Goal: Answer question/provide support

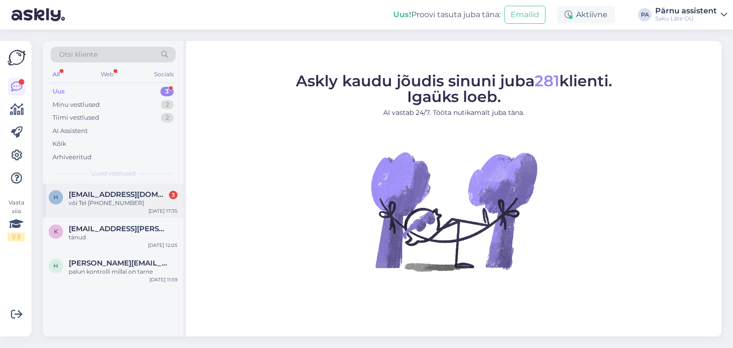
click at [112, 189] on div "h [EMAIL_ADDRESS][DOMAIN_NAME] 3 või Tel [PHONE_NUMBER] [DATE] 17:35" at bounding box center [113, 201] width 140 height 34
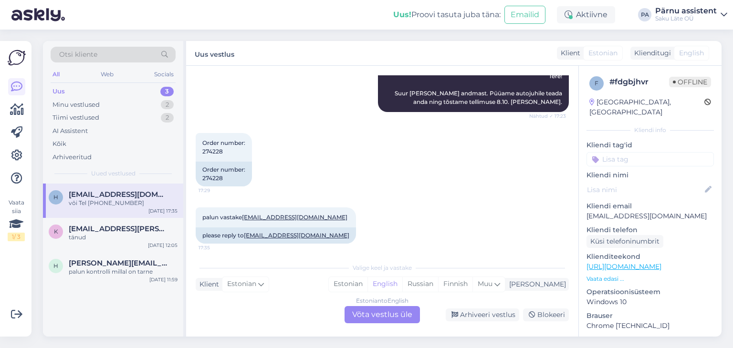
scroll to position [143, 0]
drag, startPoint x: 221, startPoint y: 149, endPoint x: 199, endPoint y: 150, distance: 22.9
click at [199, 150] on div "Order number: 274228 17:29" at bounding box center [224, 147] width 56 height 29
copy span "274228"
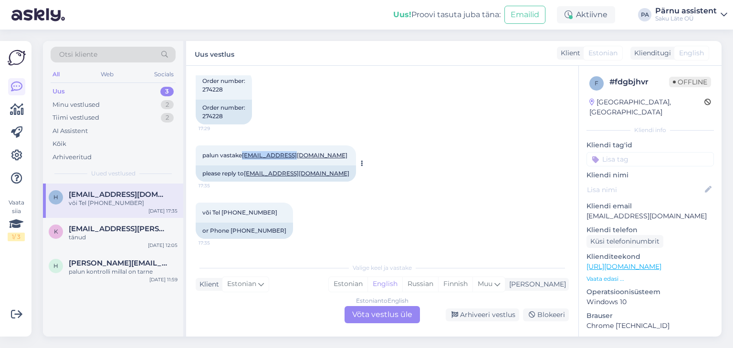
drag, startPoint x: 291, startPoint y: 159, endPoint x: 246, endPoint y: 155, distance: 45.5
click at [246, 155] on div "palun vastake [EMAIL_ADDRESS][DOMAIN_NAME] 17:35" at bounding box center [276, 156] width 160 height 20
copy link "[EMAIL_ADDRESS][DOMAIN_NAME]"
click at [367, 318] on div "Estonian to English Võta vestlus üle" at bounding box center [382, 314] width 75 height 17
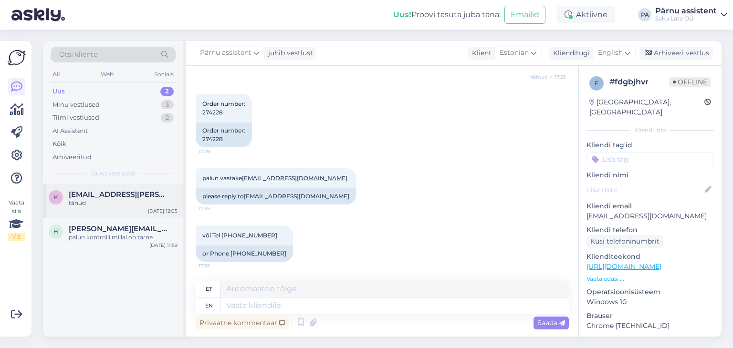
click at [109, 198] on span "[EMAIL_ADDRESS][PERSON_NAME][DOMAIN_NAME]" at bounding box center [118, 194] width 99 height 9
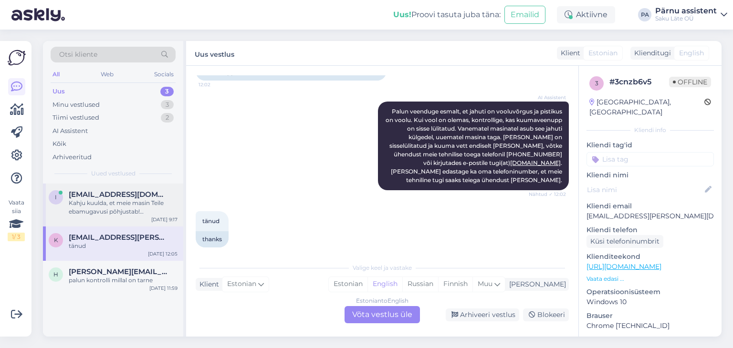
click at [135, 203] on div "Kahju kuulda, et meie masin Teile ebamugavusi põhjustab! [PERSON_NAME] info eda…" at bounding box center [123, 207] width 109 height 17
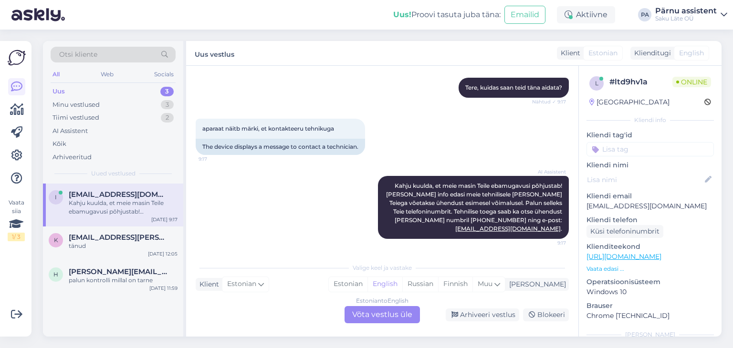
scroll to position [97, 0]
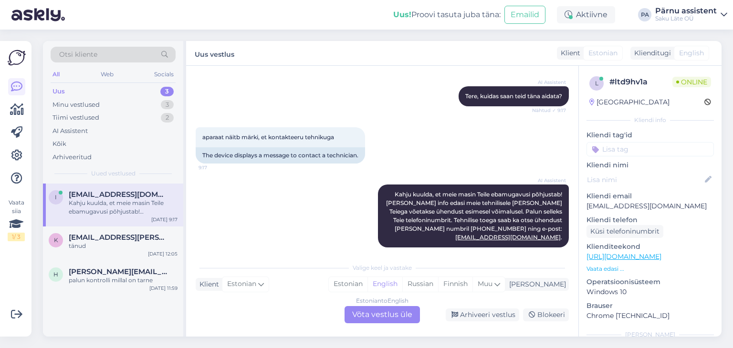
click at [356, 313] on div "Estonian to English Võta vestlus üle" at bounding box center [382, 314] width 75 height 17
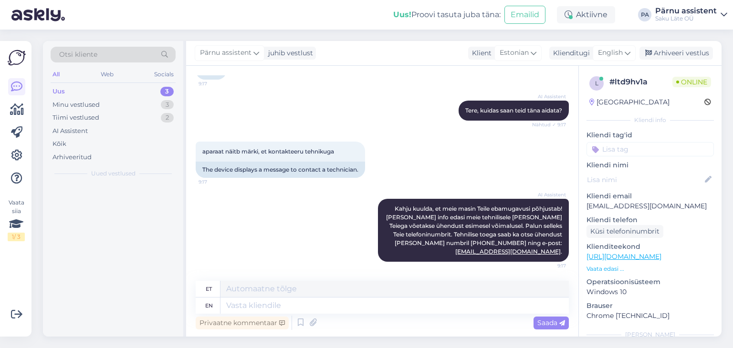
scroll to position [74, 0]
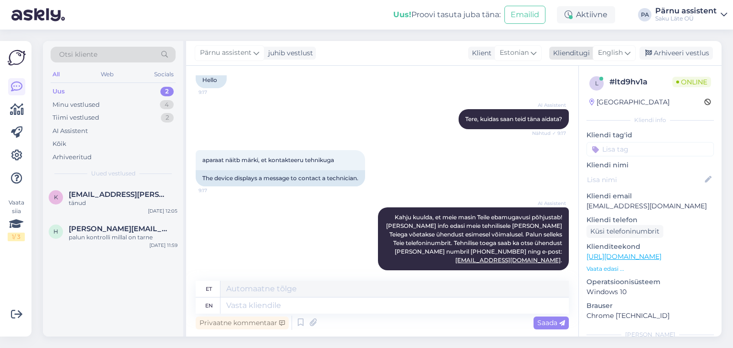
click at [615, 54] on span "English" at bounding box center [610, 53] width 25 height 10
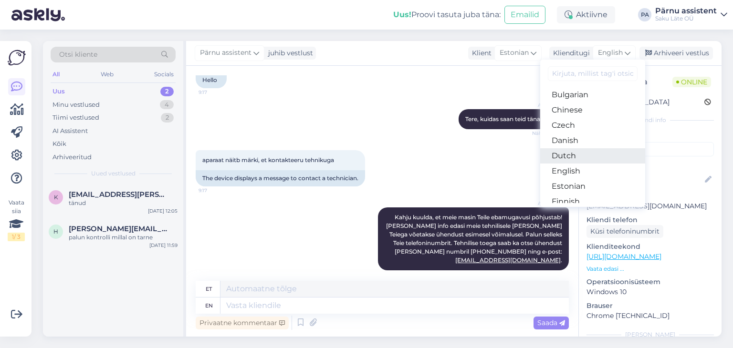
scroll to position [48, 0]
click at [571, 170] on link "Estonian" at bounding box center [592, 169] width 105 height 15
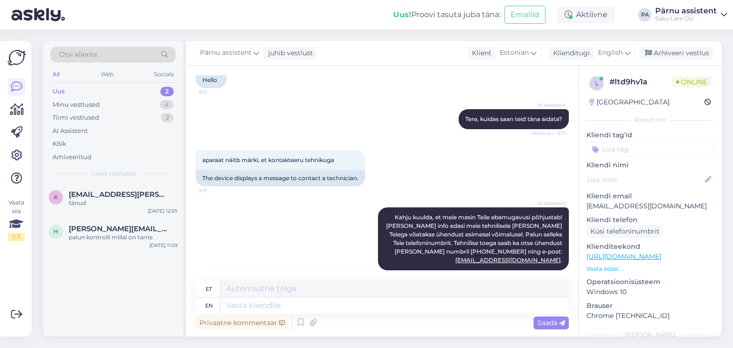
scroll to position [61, 0]
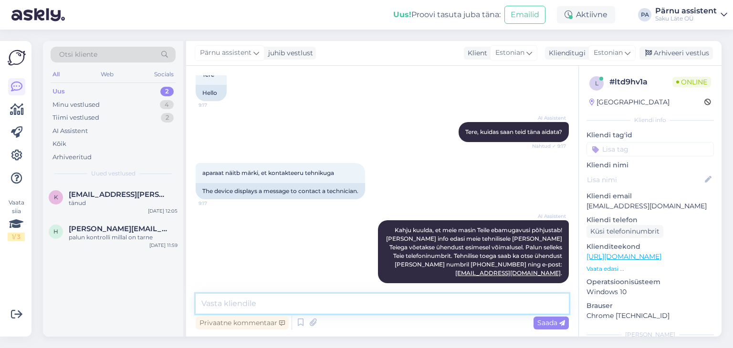
click at [333, 298] on textarea at bounding box center [382, 304] width 373 height 20
type textarea "t"
type textarea "Tere"
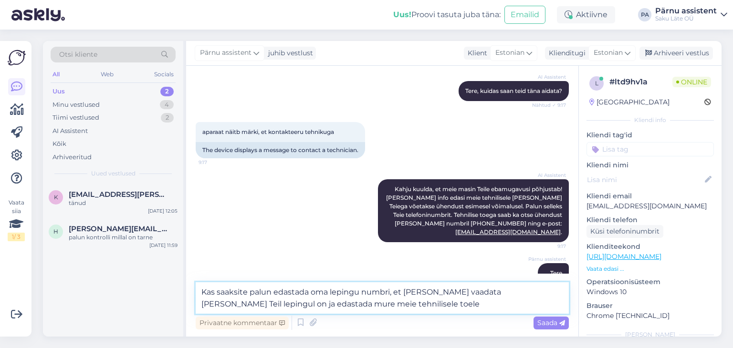
type textarea "Kas saaksite palun edastada oma lepingu numbri, et [PERSON_NAME] vaadata [PERSO…"
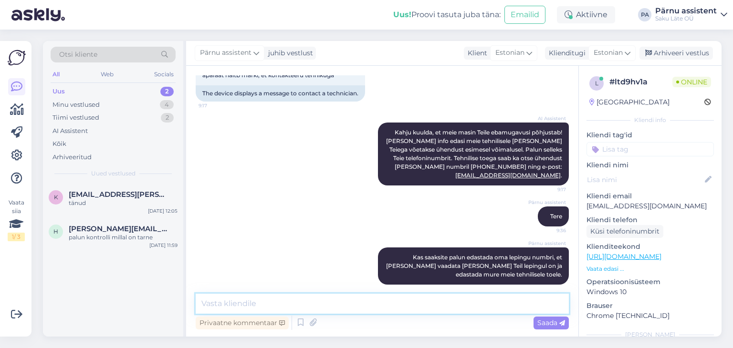
scroll to position [160, 0]
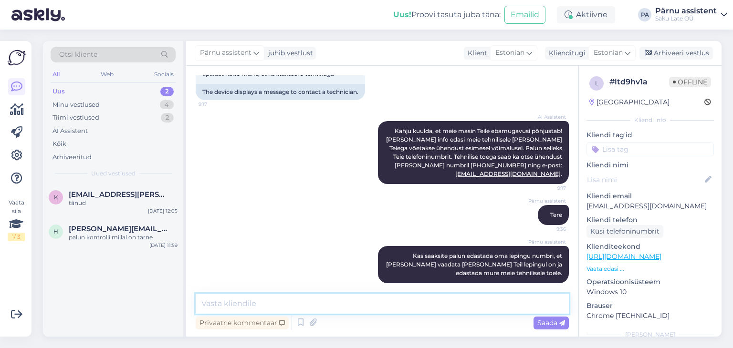
click at [303, 303] on textarea at bounding box center [382, 304] width 373 height 20
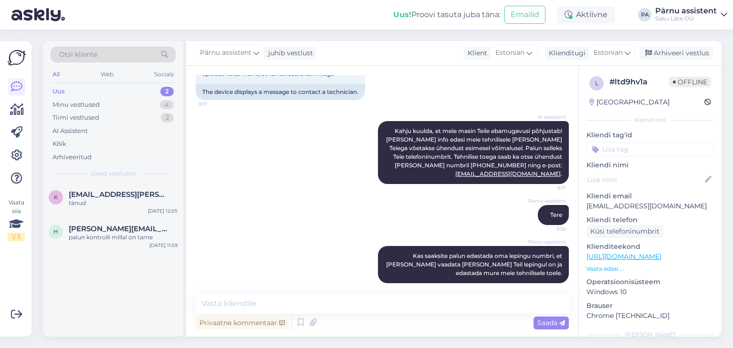
click at [716, 16] on div "Saku Läte OÜ" at bounding box center [686, 19] width 62 height 8
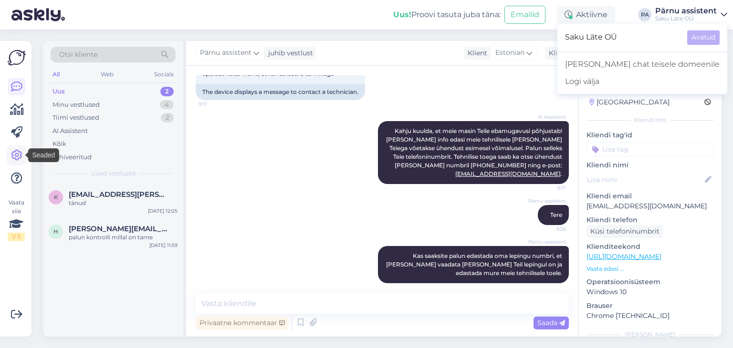
click at [17, 159] on icon at bounding box center [16, 155] width 11 height 11
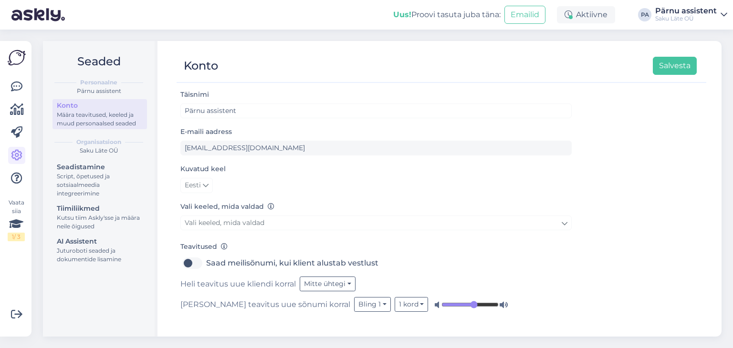
click at [723, 14] on icon at bounding box center [724, 15] width 7 height 8
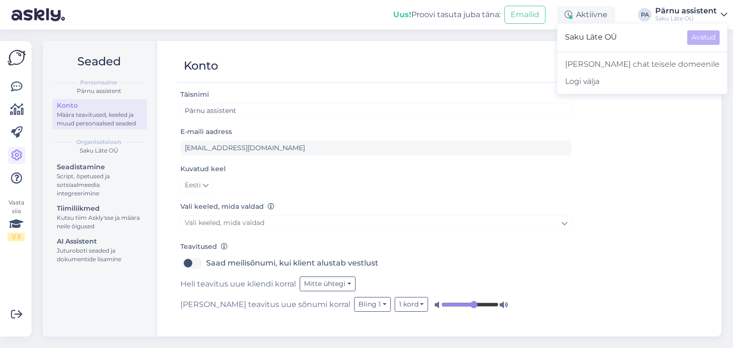
click at [274, 83] on div "Konto Salvesta" at bounding box center [442, 66] width 530 height 33
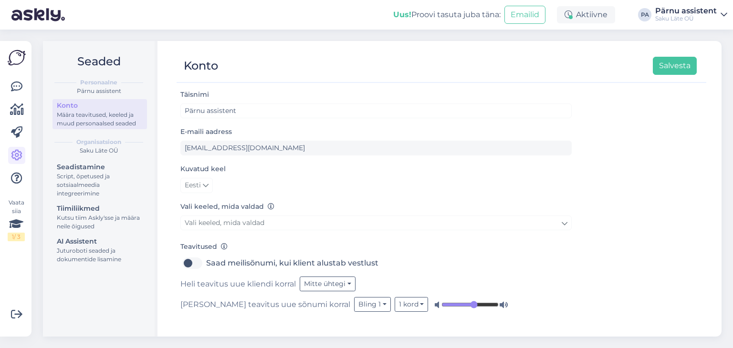
click at [273, 91] on div "Täisnimi Pärnu assistent" at bounding box center [375, 104] width 391 height 30
click at [10, 86] on link at bounding box center [16, 86] width 17 height 17
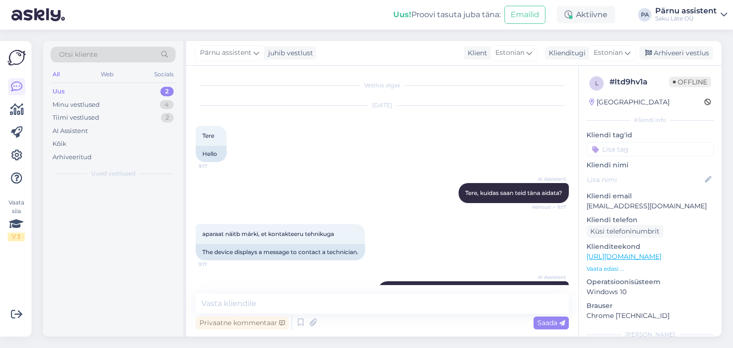
scroll to position [160, 0]
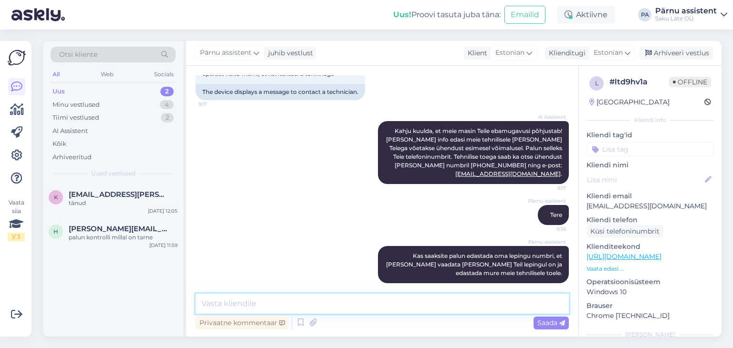
click at [280, 297] on textarea at bounding box center [382, 304] width 373 height 20
